Goal: Task Accomplishment & Management: Use online tool/utility

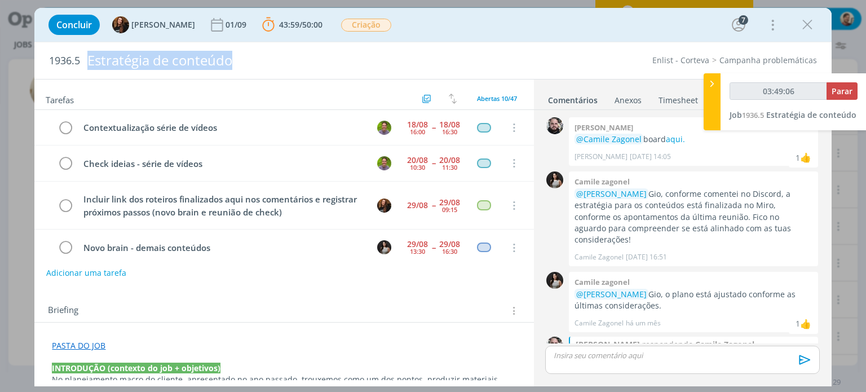
scroll to position [118, 0]
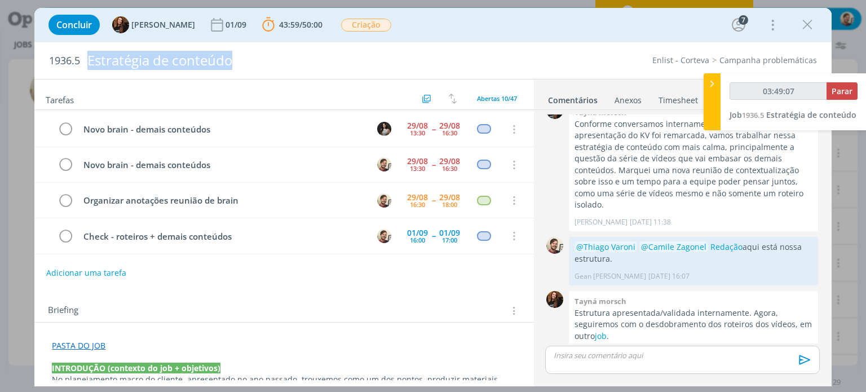
click at [593, 61] on div "Enlist - Corteva Campanha problemáticas" at bounding box center [660, 60] width 324 height 11
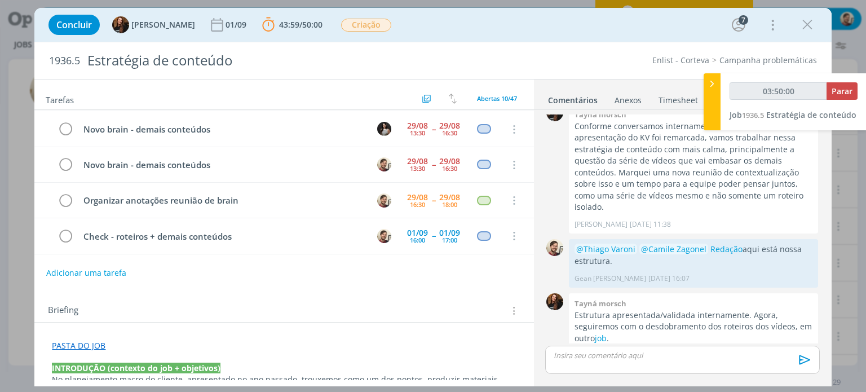
click at [620, 363] on div "dialog" at bounding box center [682, 360] width 274 height 28
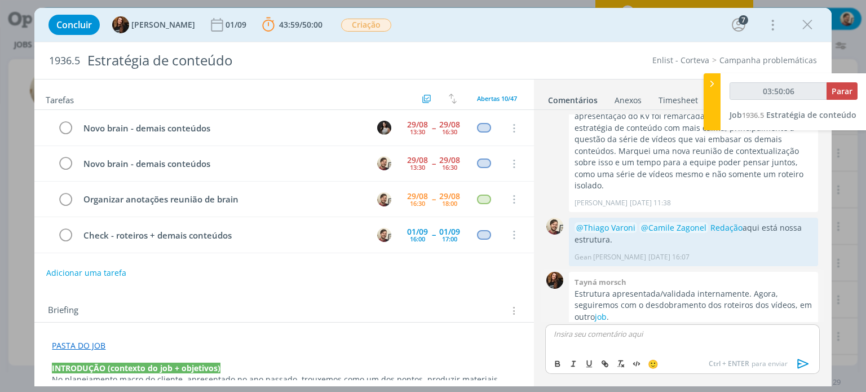
scroll to position [118, 0]
type input "03:50:07"
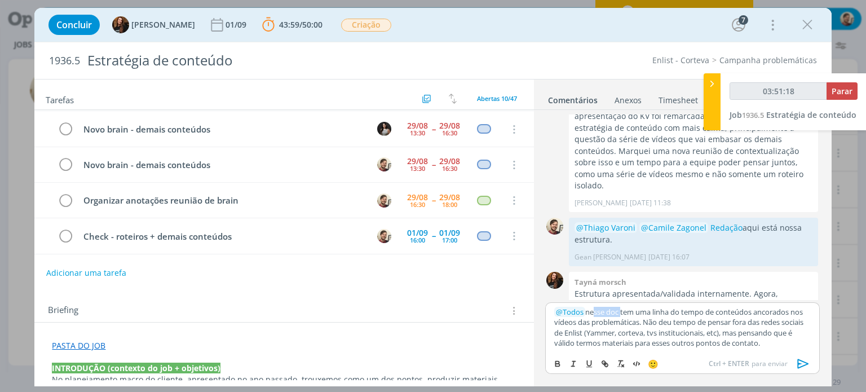
drag, startPoint x: 589, startPoint y: 312, endPoint x: 620, endPoint y: 311, distance: 31.0
click at [620, 311] on p "﻿ @ Todos ﻿ nesse doc tem uma linha do tempo de conteúdos ancorados nos vídeos …" at bounding box center [682, 328] width 256 height 42
type input "03:51:19"
click at [605, 360] on icon "dialog" at bounding box center [604, 363] width 9 height 9
type input "esse doc"
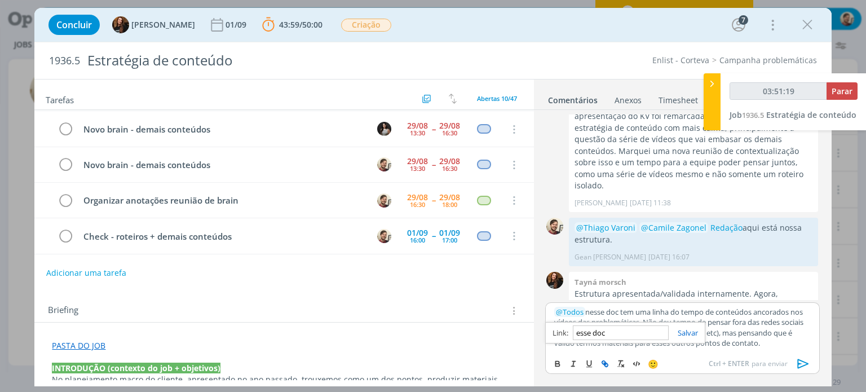
type input "03:51:20"
paste input "[URL][DOMAIN_NAME]"
type input "[URL][DOMAIN_NAME]"
type input "03:51:21"
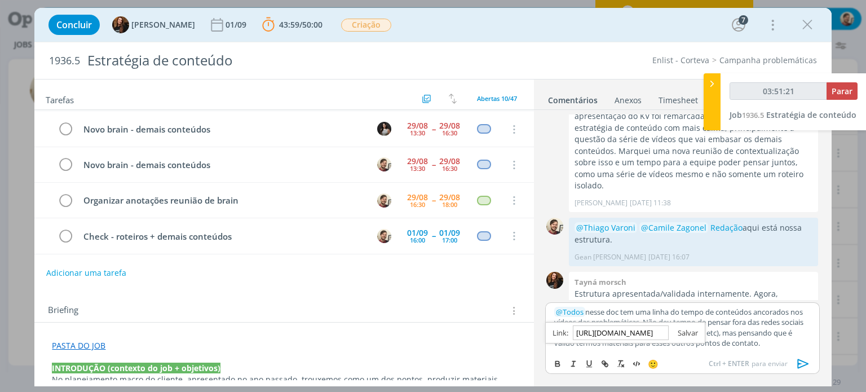
type input "[URL][DOMAIN_NAME]"
click at [692, 331] on link "dialog" at bounding box center [683, 333] width 29 height 10
click at [755, 342] on p "﻿ @ Todos ﻿ n esse doc tem uma linha do tempo de conteúdos ancorados nos vídeos…" at bounding box center [682, 328] width 256 height 42
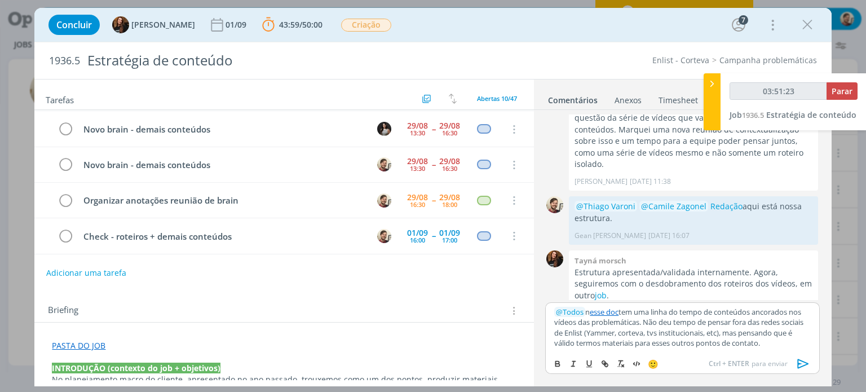
click at [800, 362] on icon "dialog" at bounding box center [803, 363] width 17 height 17
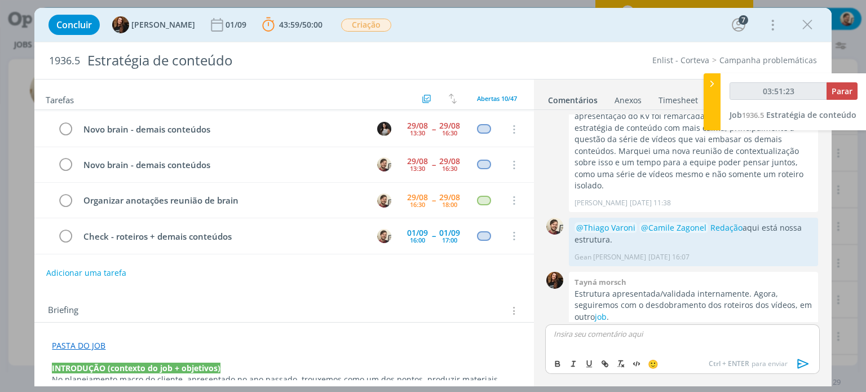
scroll to position [601, 0]
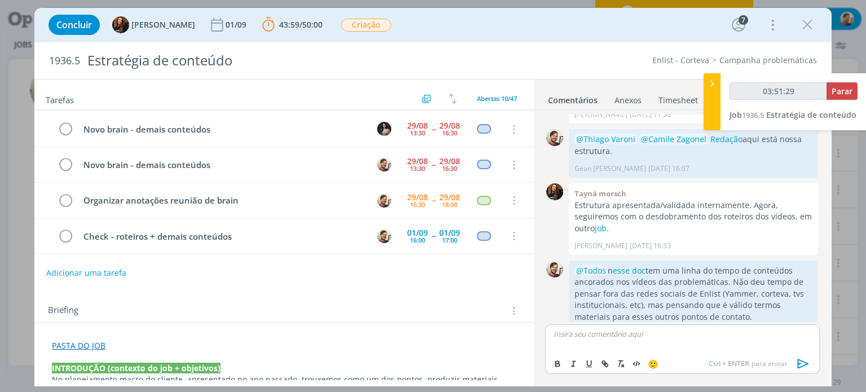
type input "03:51:30"
click at [837, 90] on span "Parar" at bounding box center [842, 91] width 21 height 11
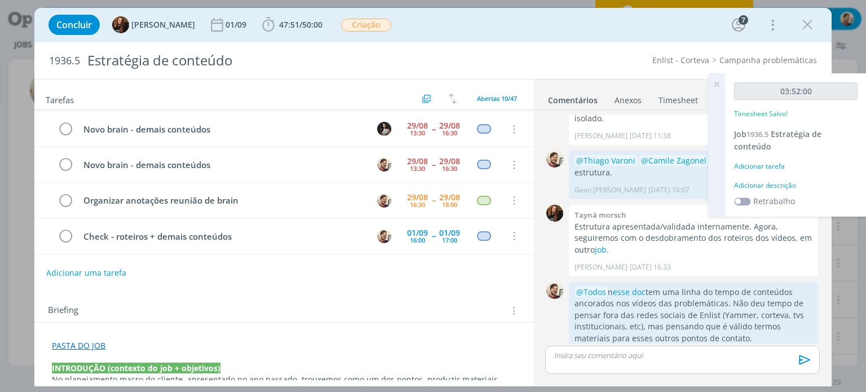
click at [777, 187] on div "Adicionar descrição" at bounding box center [795, 185] width 123 height 10
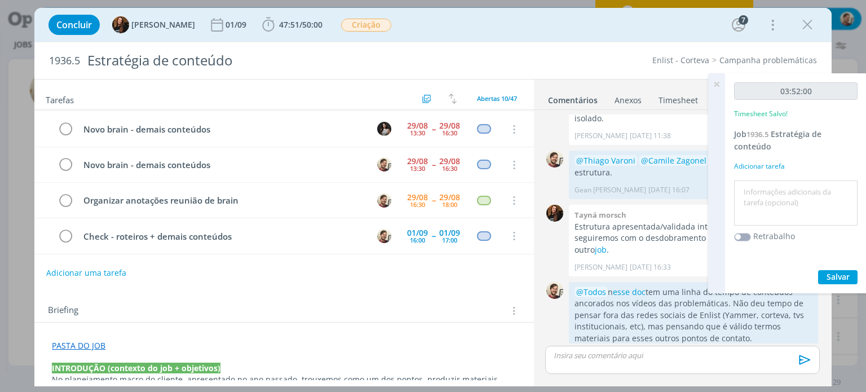
click at [781, 191] on textarea at bounding box center [796, 203] width 118 height 40
type textarea "brain + redação"
click at [842, 277] on span "Salvar" at bounding box center [837, 276] width 23 height 11
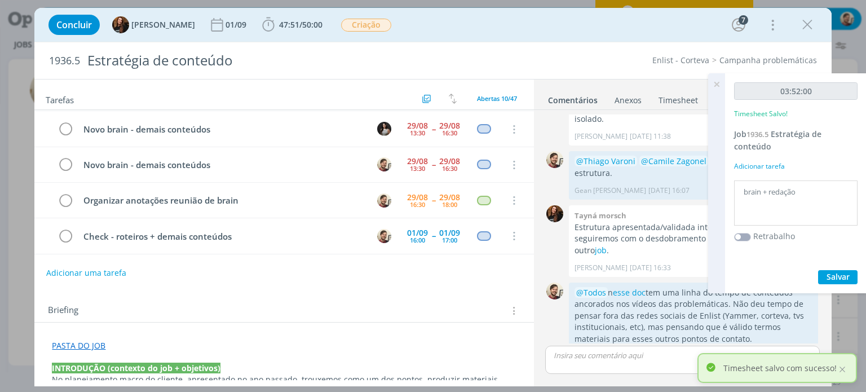
click at [716, 85] on icon at bounding box center [716, 84] width 20 height 22
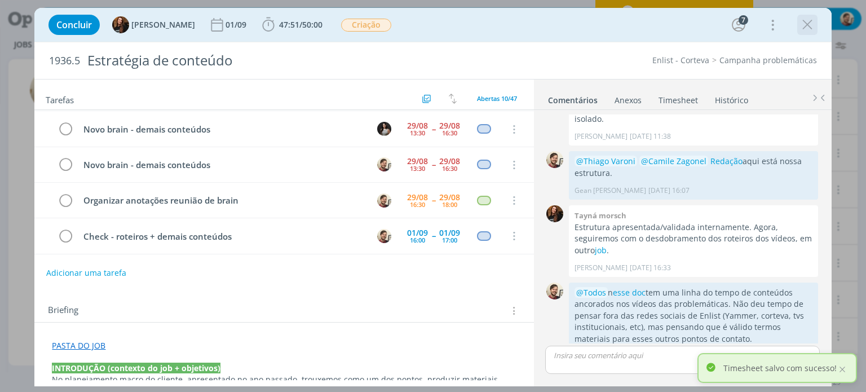
click at [805, 28] on icon "dialog" at bounding box center [807, 24] width 17 height 17
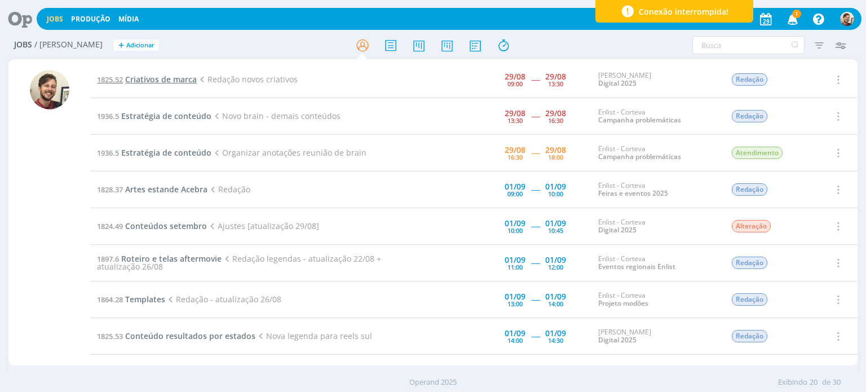
click at [151, 75] on span "Criativos de marca" at bounding box center [161, 79] width 72 height 11
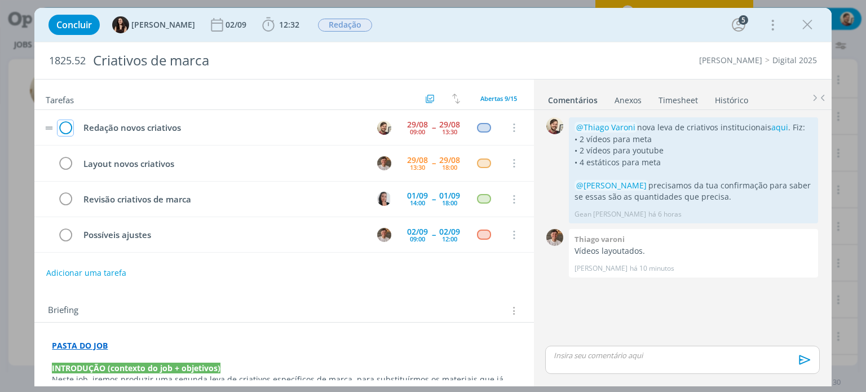
click at [68, 126] on icon "dialog" at bounding box center [66, 128] width 16 height 17
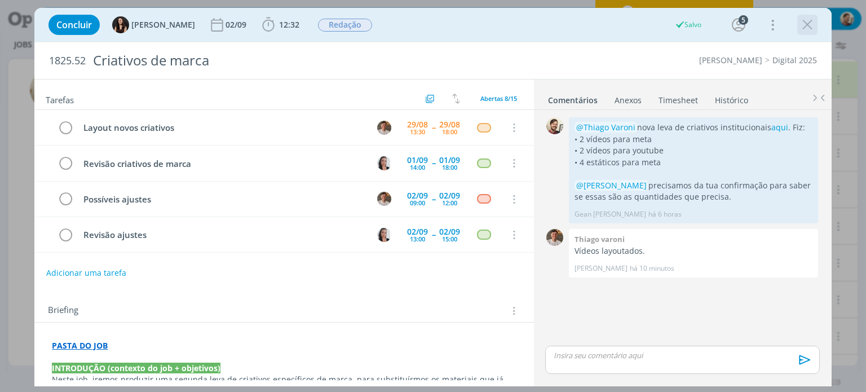
click at [806, 25] on icon "dialog" at bounding box center [807, 24] width 17 height 17
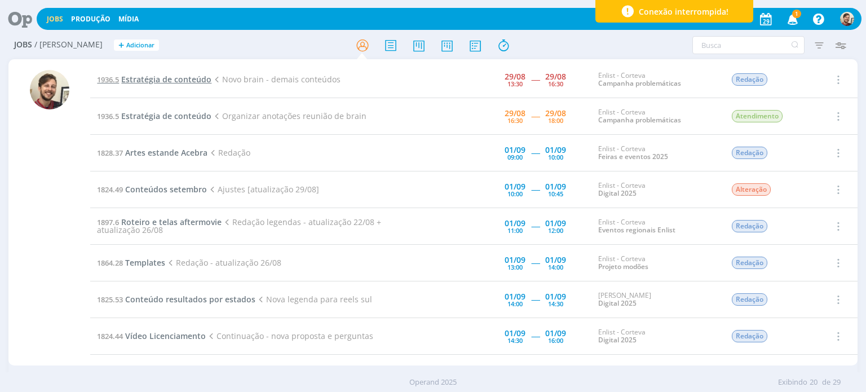
click at [183, 79] on span "Estratégia de conteúdo" at bounding box center [166, 79] width 90 height 11
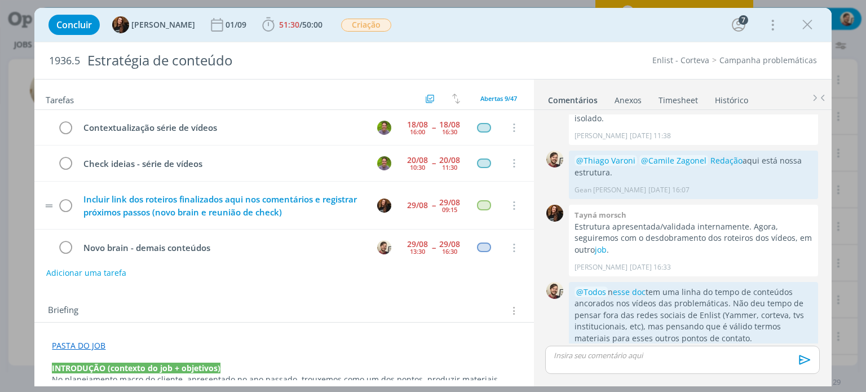
scroll to position [83, 0]
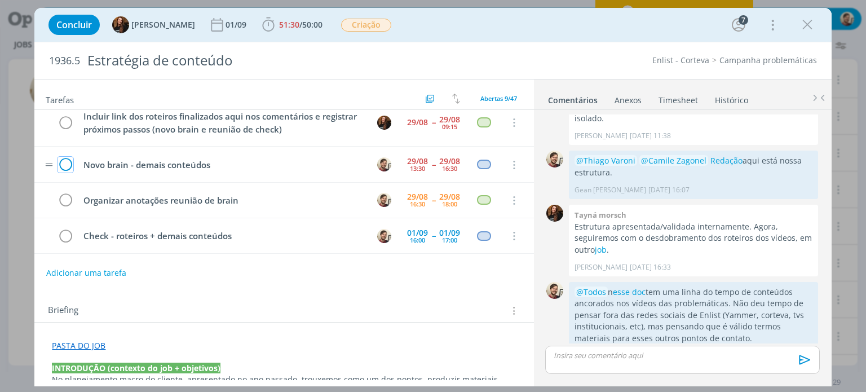
click at [65, 161] on icon "dialog" at bounding box center [66, 165] width 16 height 17
click at [65, 162] on icon "dialog" at bounding box center [66, 165] width 16 height 17
click at [804, 24] on icon "dialog" at bounding box center [807, 24] width 17 height 17
